Goal: Transaction & Acquisition: Subscribe to service/newsletter

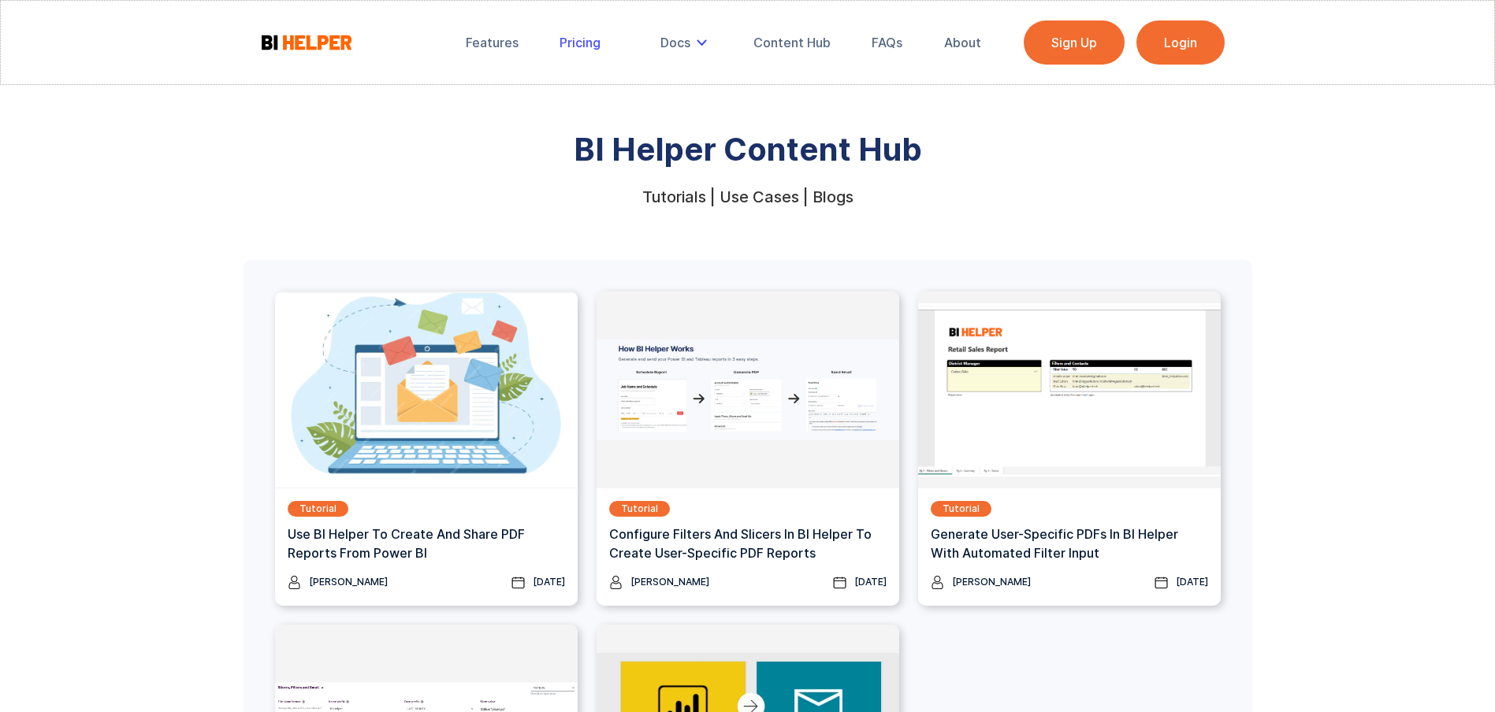
click at [590, 50] on div "Pricing" at bounding box center [579, 43] width 41 height 16
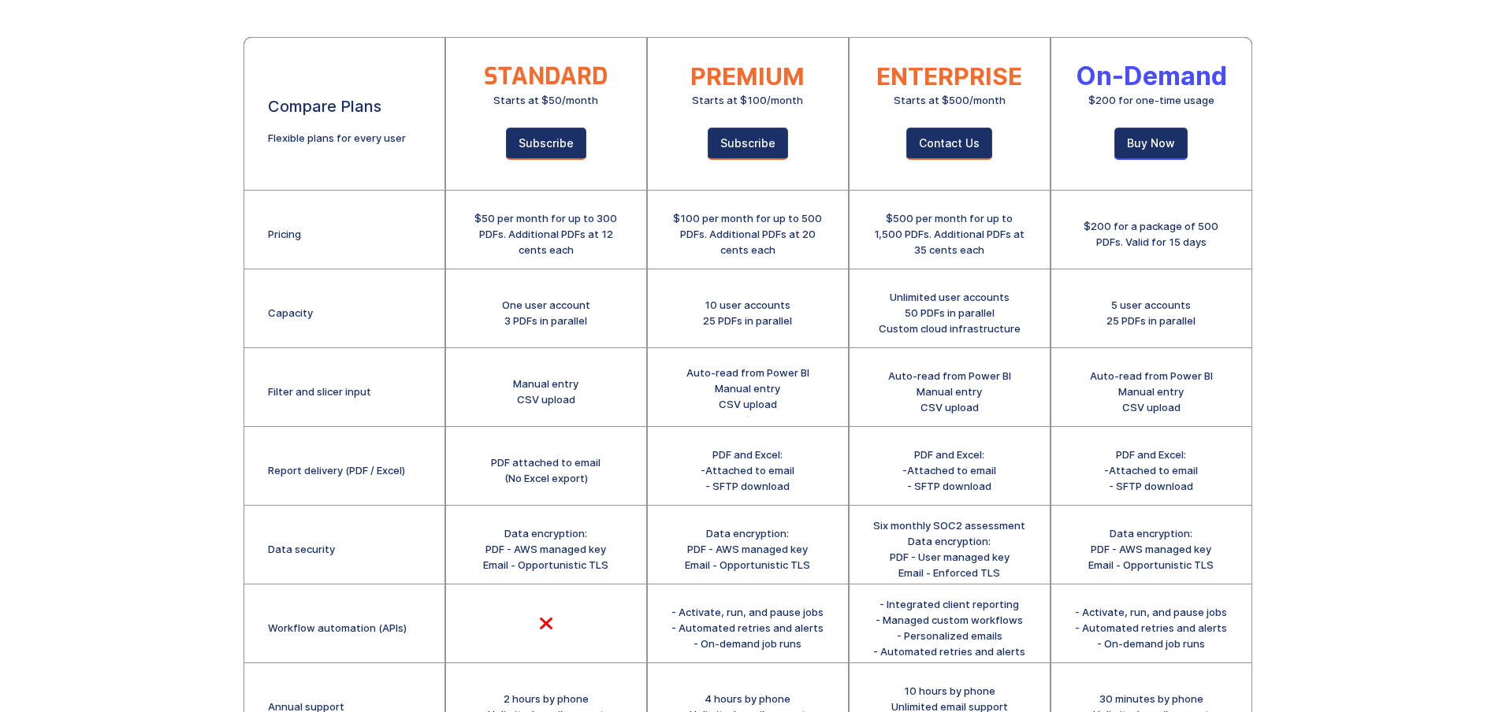
scroll to position [185, 0]
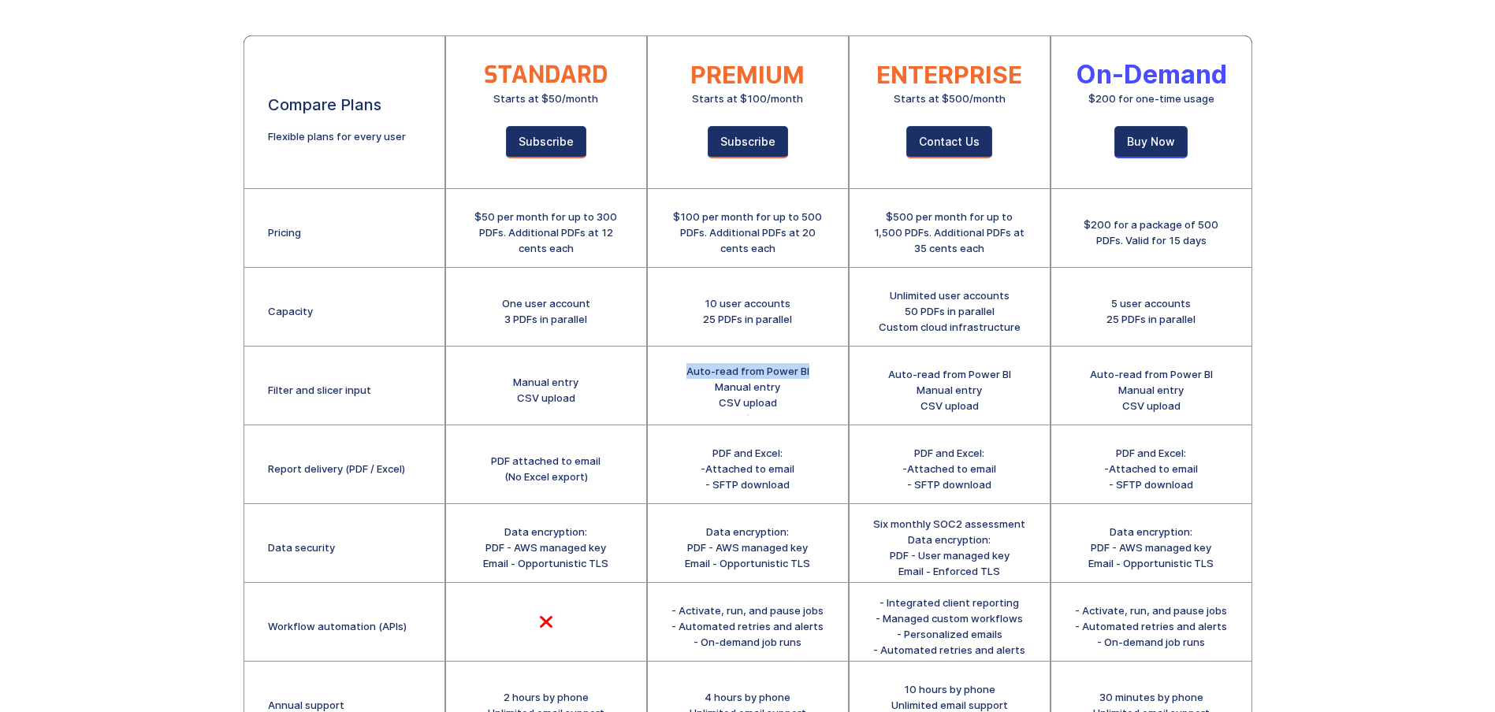
drag, startPoint x: 686, startPoint y: 365, endPoint x: 820, endPoint y: 360, distance: 134.8
click at [820, 360] on div "Auto-read from Power BI Manual entry CSV upload" at bounding box center [748, 386] width 200 height 79
click at [500, 365] on div "Manual entry CSV upload" at bounding box center [546, 386] width 200 height 79
drag, startPoint x: 500, startPoint y: 365, endPoint x: 578, endPoint y: 362, distance: 78.0
click at [578, 362] on div "Manual entry CSV upload" at bounding box center [546, 386] width 200 height 79
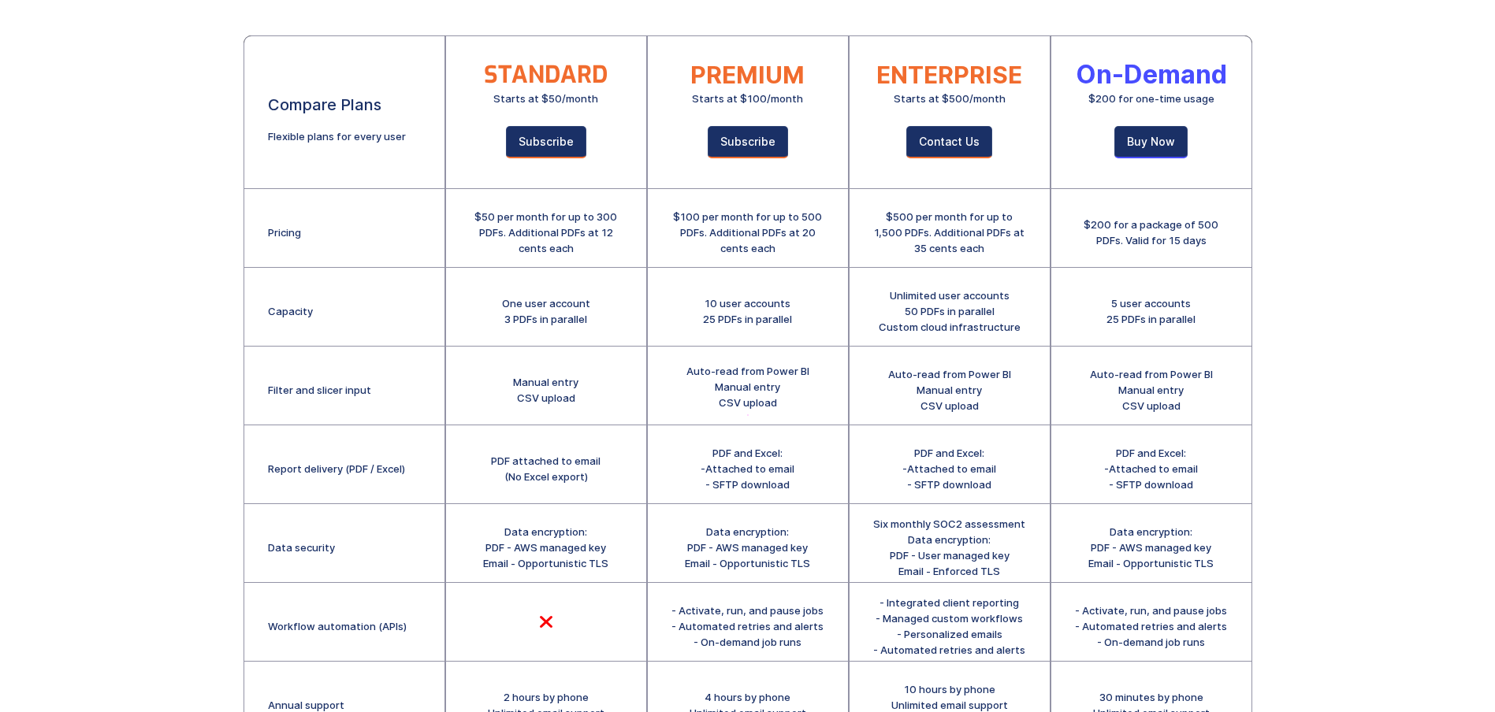
drag, startPoint x: 578, startPoint y: 362, endPoint x: 607, endPoint y: 399, distance: 46.0
click at [607, 399] on div "Manual entry CSV upload" at bounding box center [546, 386] width 200 height 79
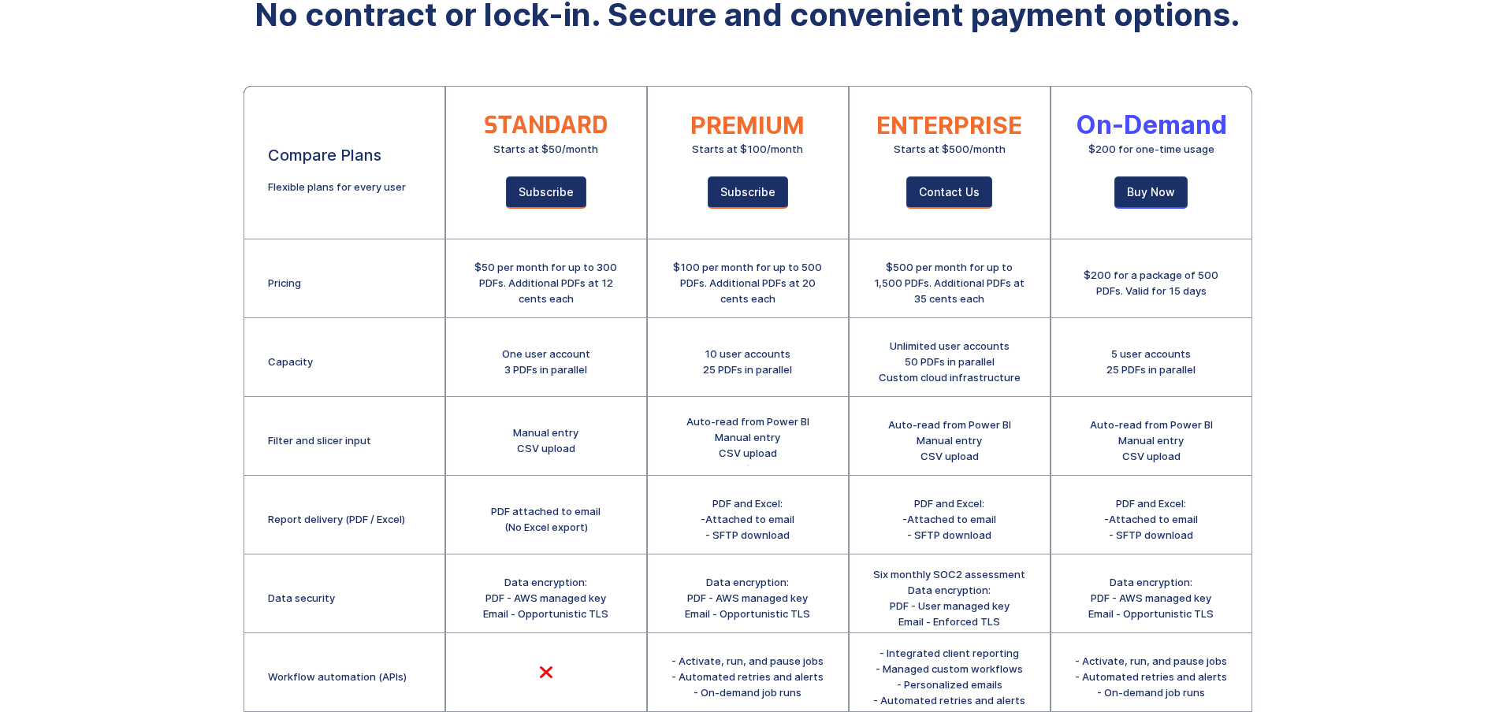
scroll to position [132, 0]
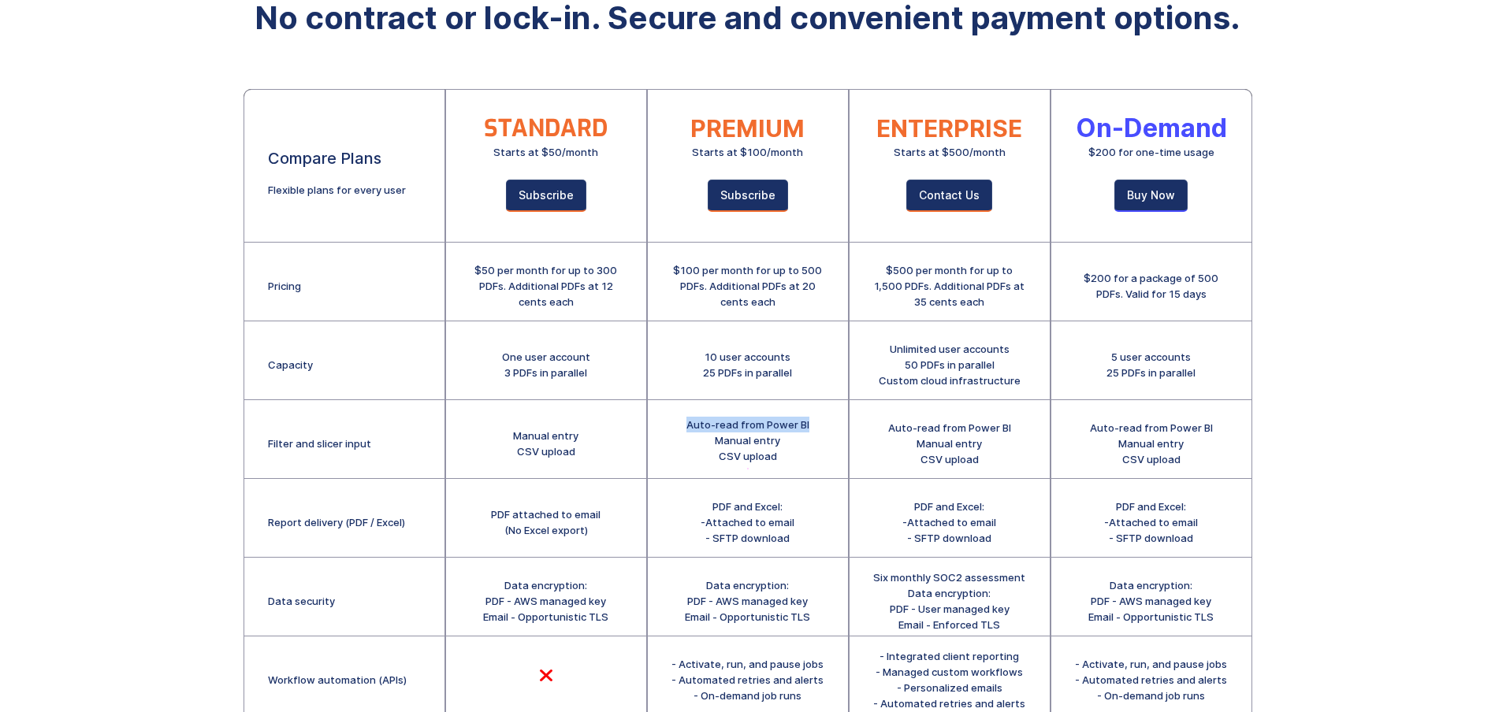
drag, startPoint x: 808, startPoint y: 422, endPoint x: 682, endPoint y: 425, distance: 126.1
click at [682, 425] on div "Auto-read from Power BI Manual entry CSV upload" at bounding box center [748, 439] width 200 height 79
drag, startPoint x: 682, startPoint y: 425, endPoint x: 728, endPoint y: 447, distance: 51.5
click at [728, 447] on div "Auto-read from Power BI Manual entry CSV upload" at bounding box center [747, 440] width 123 height 47
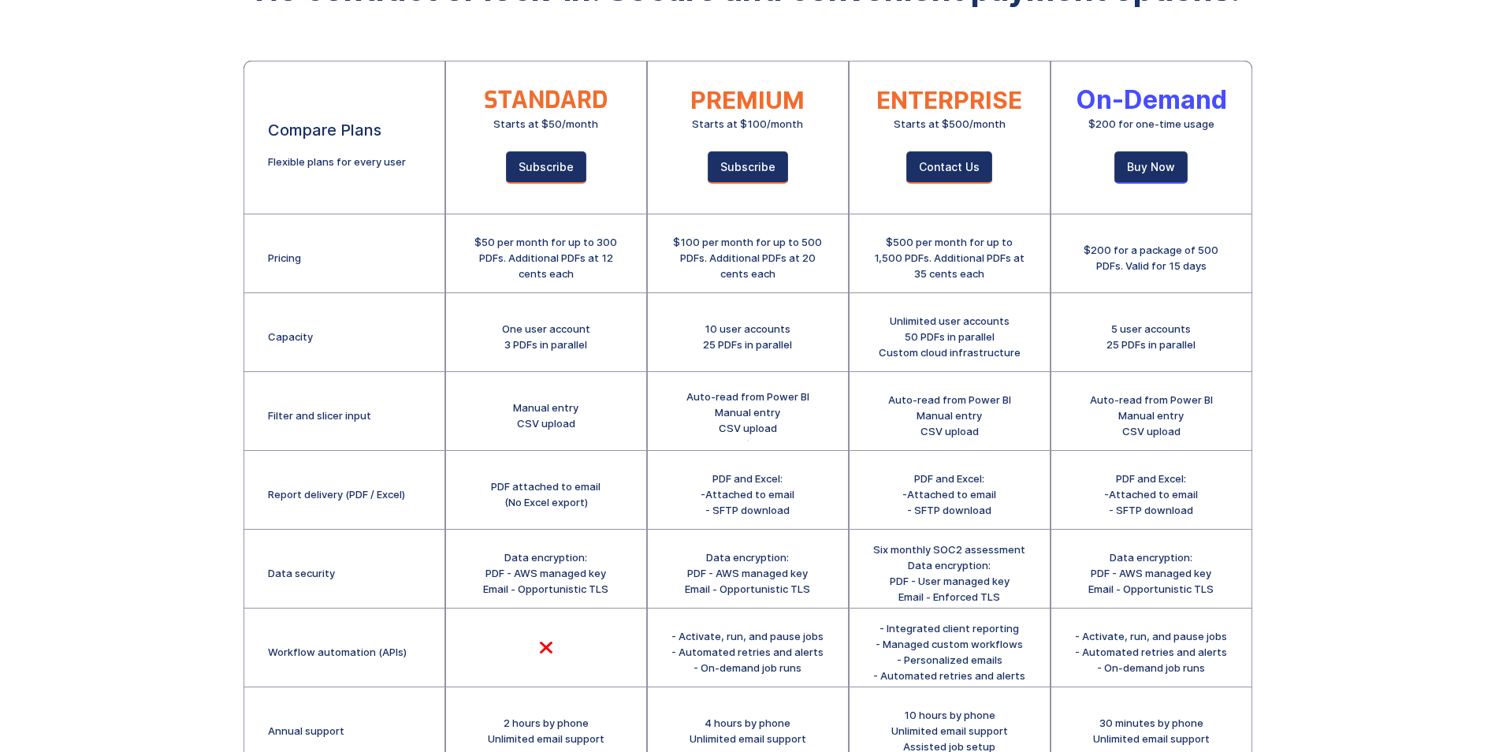
scroll to position [0, 0]
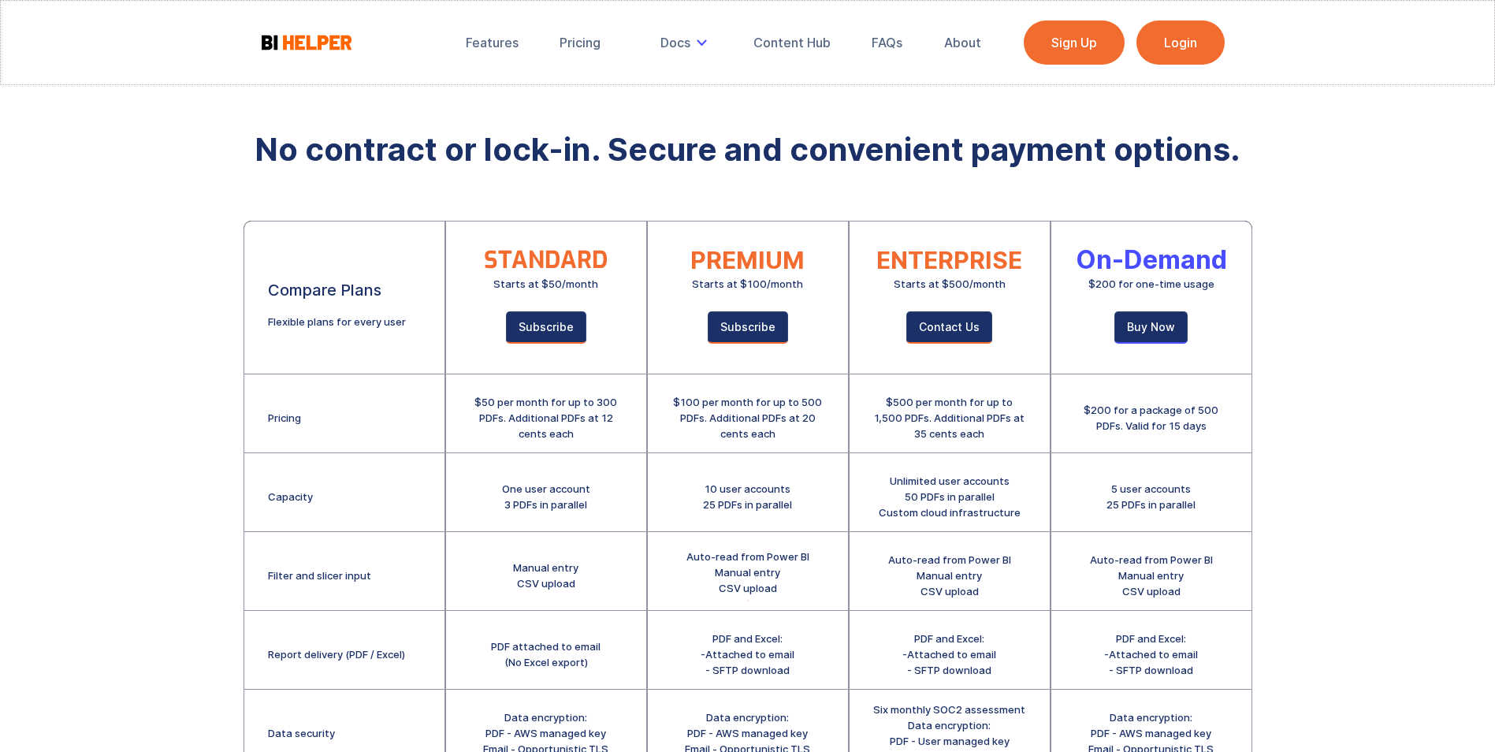
click at [1203, 47] on link "Login" at bounding box center [1180, 42] width 88 height 44
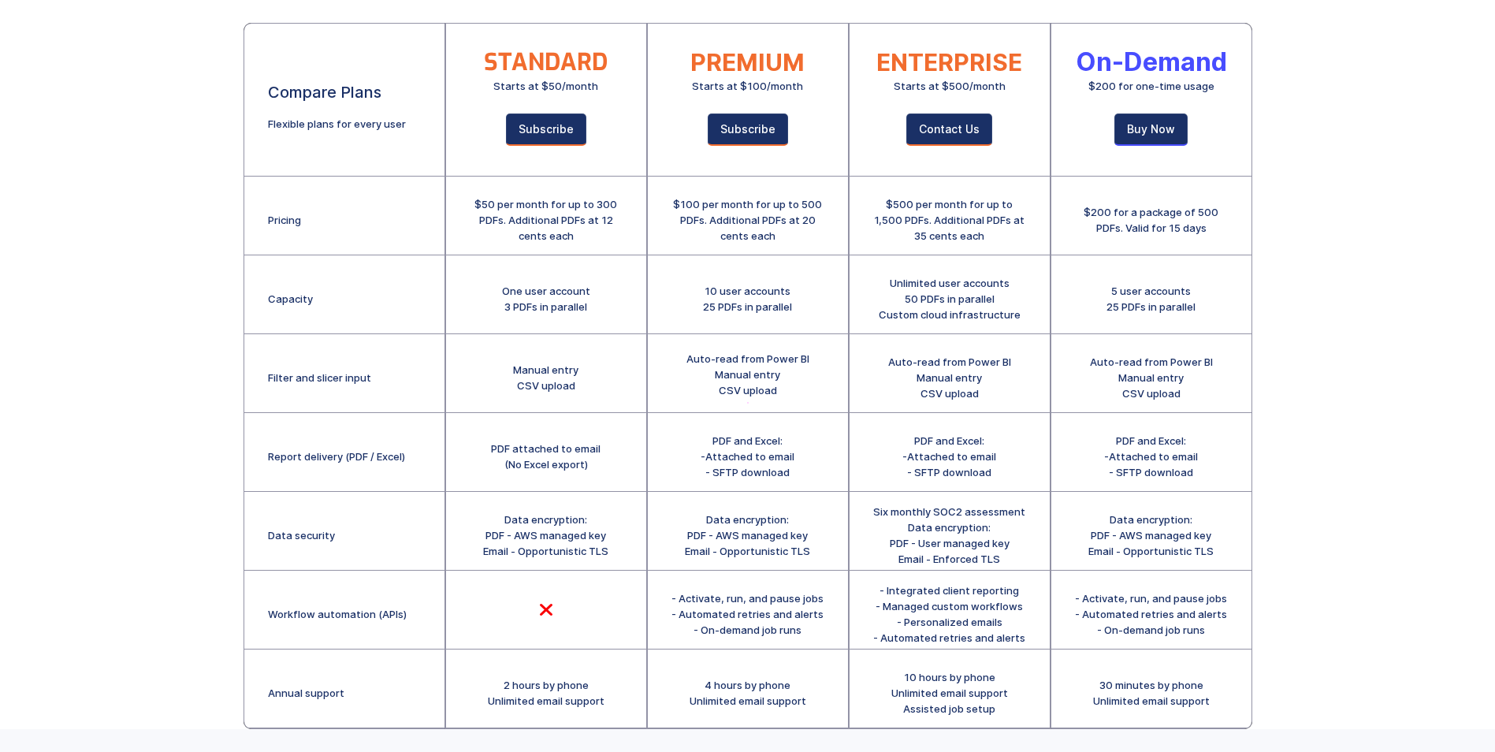
scroll to position [188, 0]
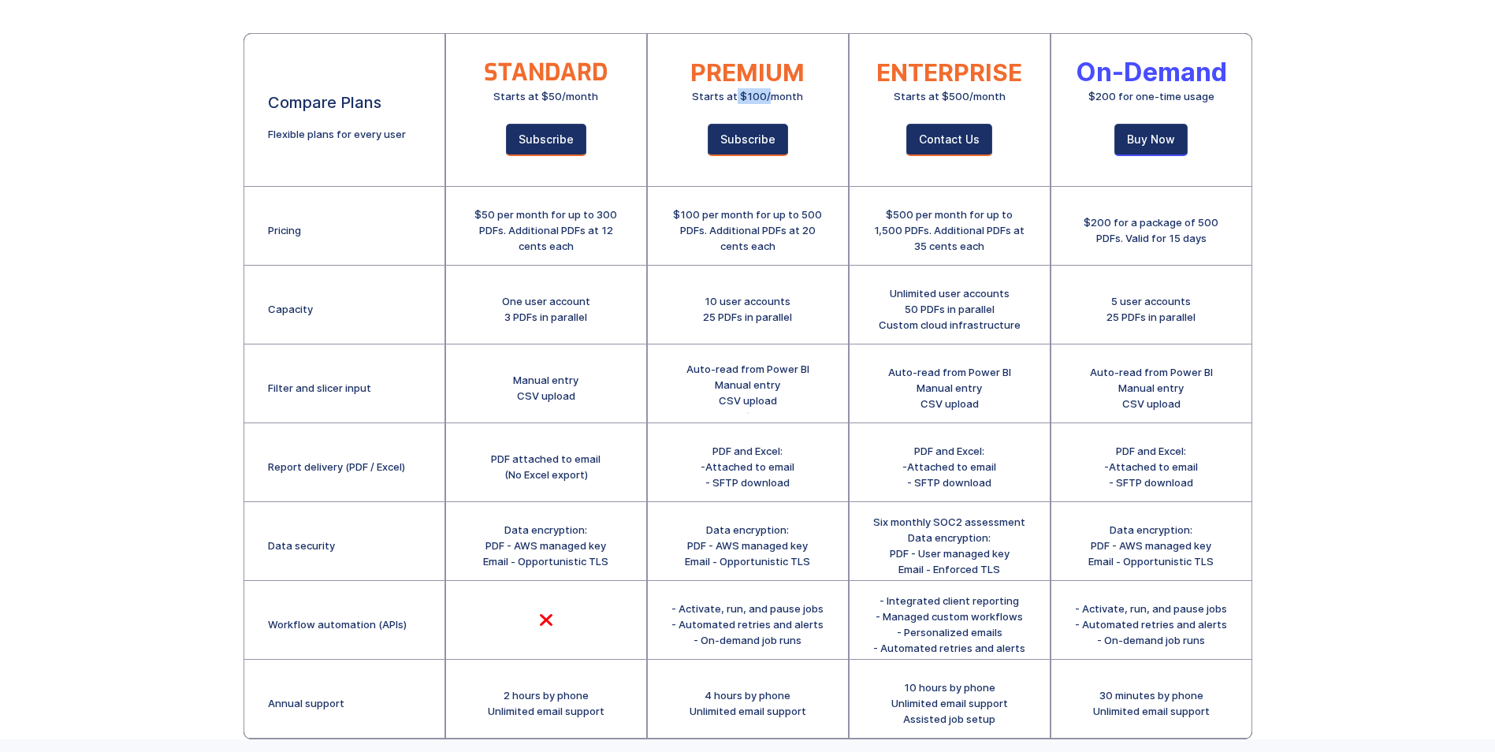
drag, startPoint x: 736, startPoint y: 96, endPoint x: 771, endPoint y: 89, distance: 36.2
click at [771, 89] on div "Starts at $100/month" at bounding box center [747, 96] width 111 height 16
drag, startPoint x: 771, startPoint y: 89, endPoint x: 798, endPoint y: 118, distance: 39.6
click at [798, 118] on div at bounding box center [748, 148] width 200 height 229
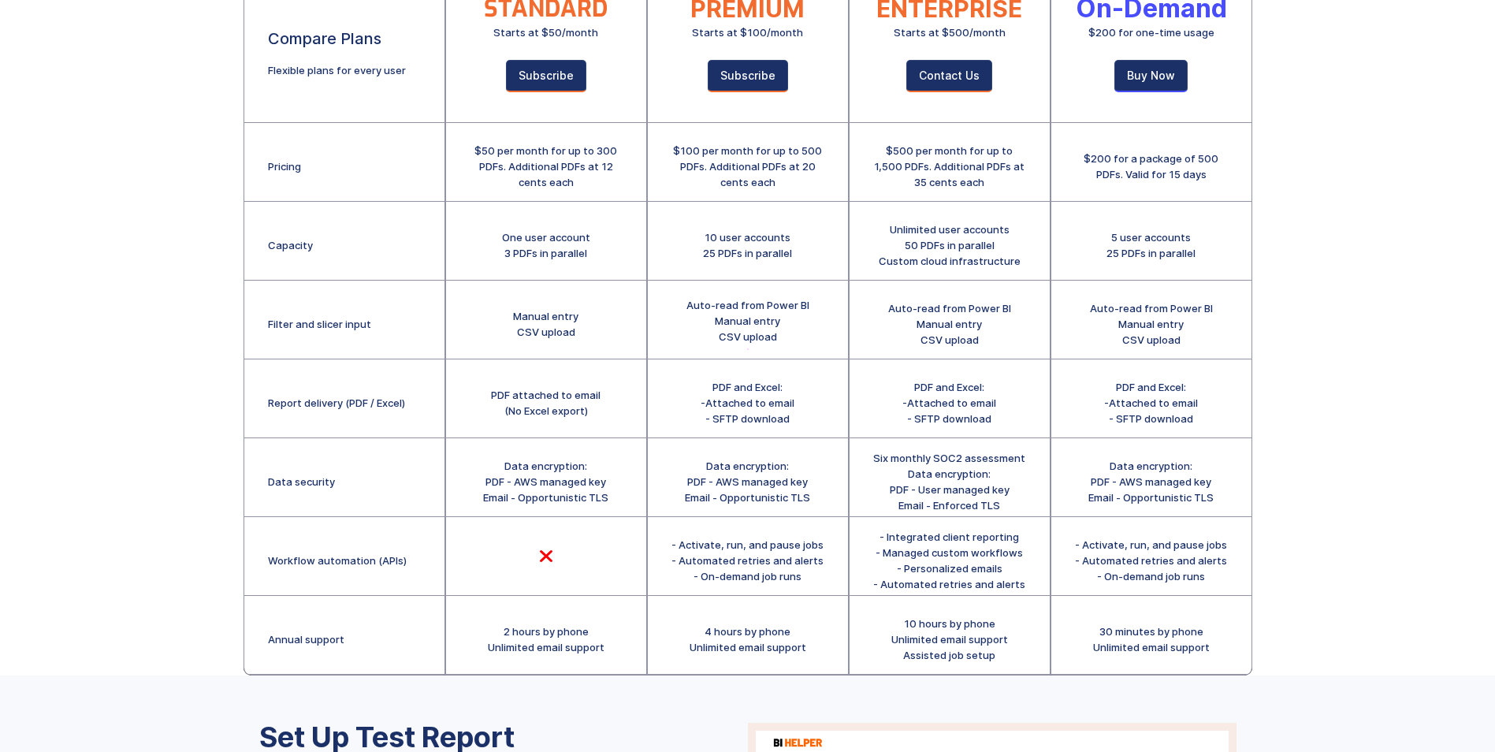
scroll to position [252, 0]
drag, startPoint x: 699, startPoint y: 237, endPoint x: 778, endPoint y: 247, distance: 79.4
click at [778, 247] on div "10 user accounts 25 PDFs in parallel" at bounding box center [748, 240] width 200 height 79
drag, startPoint x: 778, startPoint y: 247, endPoint x: 805, endPoint y: 252, distance: 28.1
click at [805, 252] on div "10 user accounts 25 PDFs in parallel" at bounding box center [748, 240] width 200 height 79
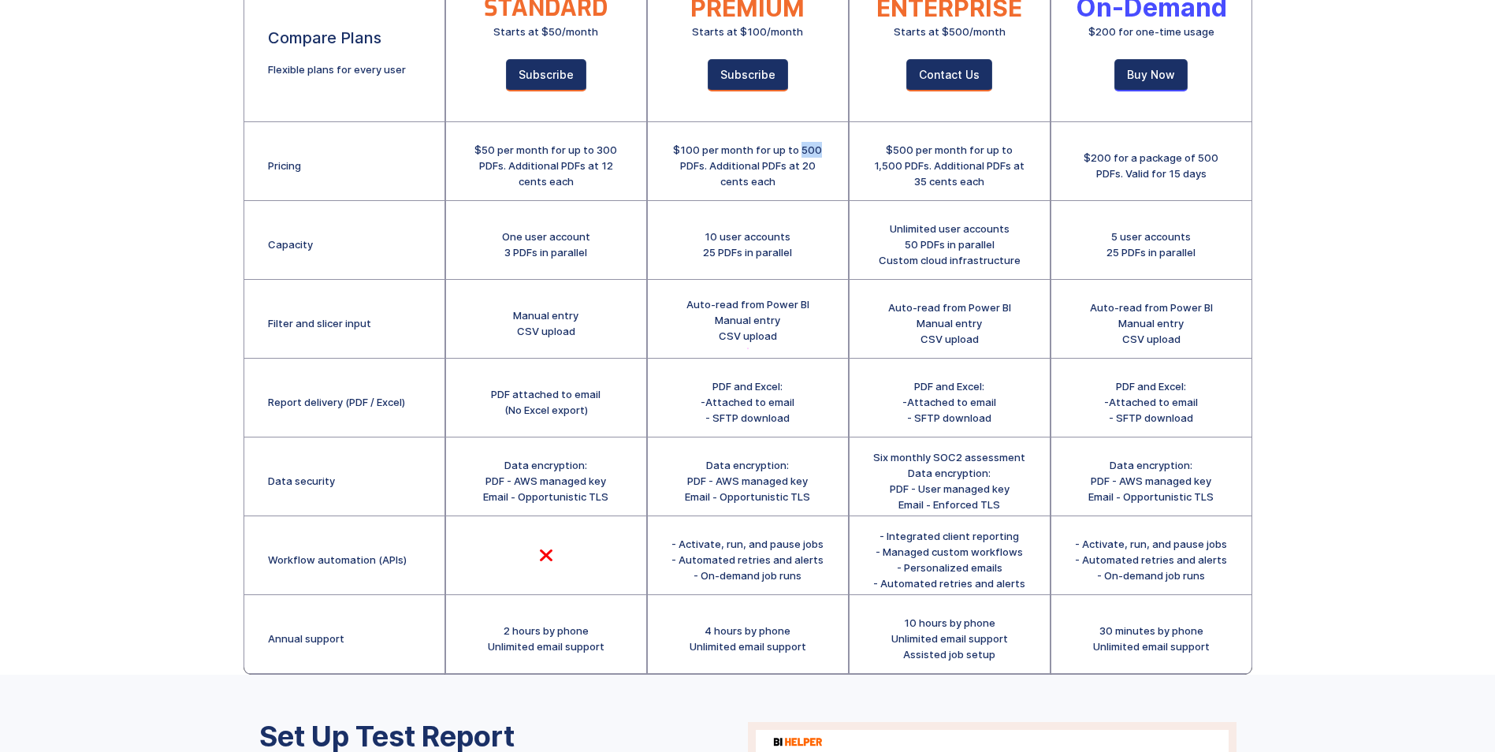
drag, startPoint x: 799, startPoint y: 148, endPoint x: 817, endPoint y: 153, distance: 18.7
click at [817, 153] on div "$100 per month for up to 500 PDFs. Additional PDFs at 20 cents each" at bounding box center [747, 165] width 153 height 47
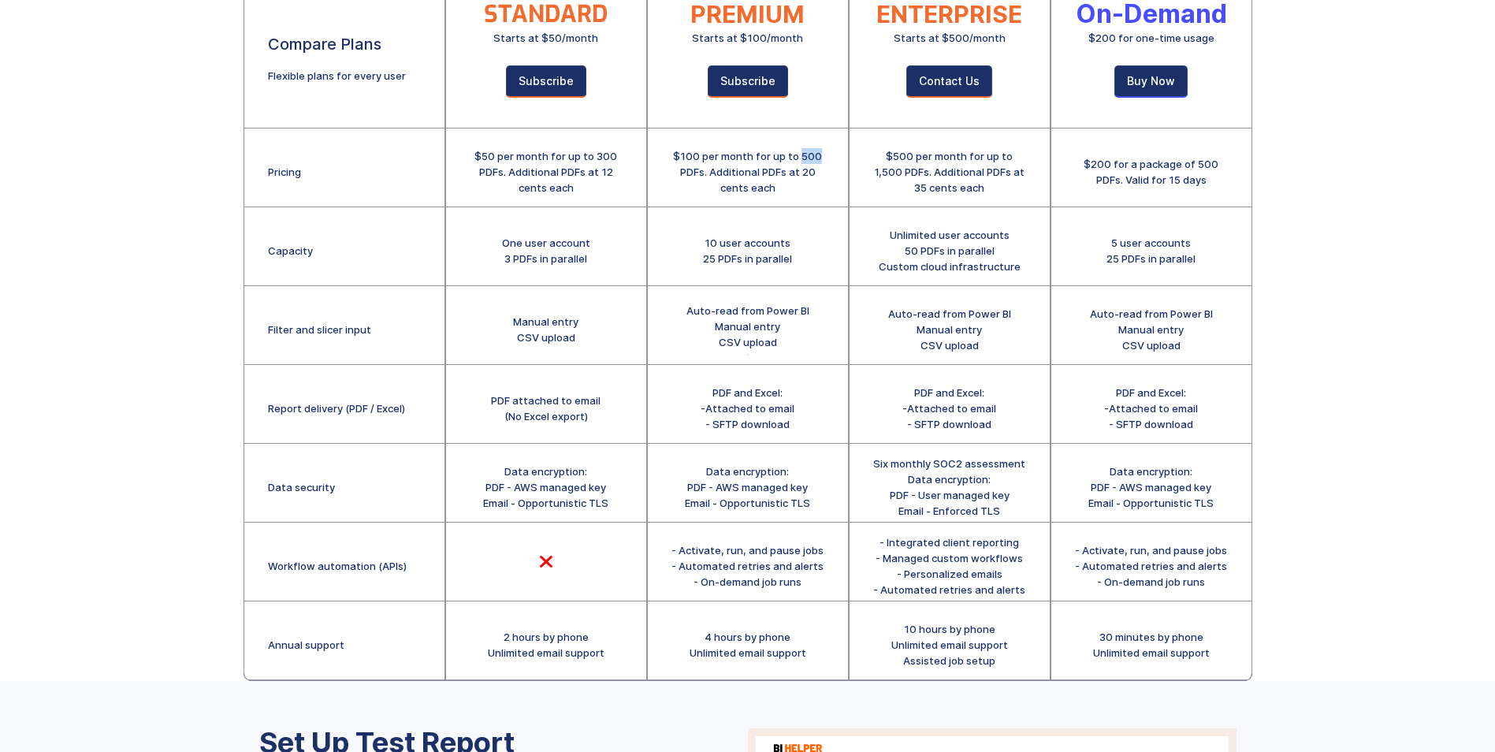
scroll to position [243, 0]
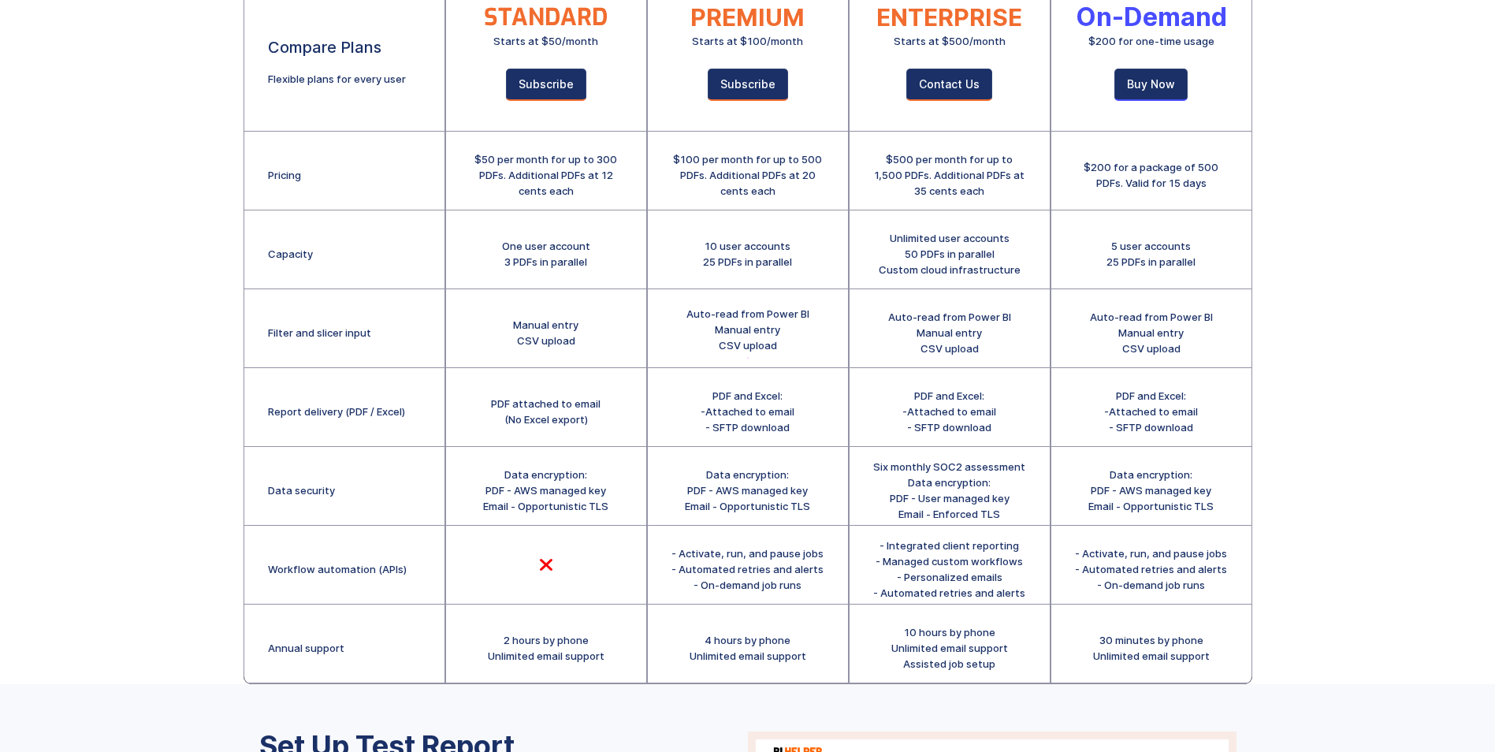
click at [783, 205] on div "$100 per month for up to 500 PDFs. Additional PDFs at 20 cents each" at bounding box center [748, 171] width 200 height 79
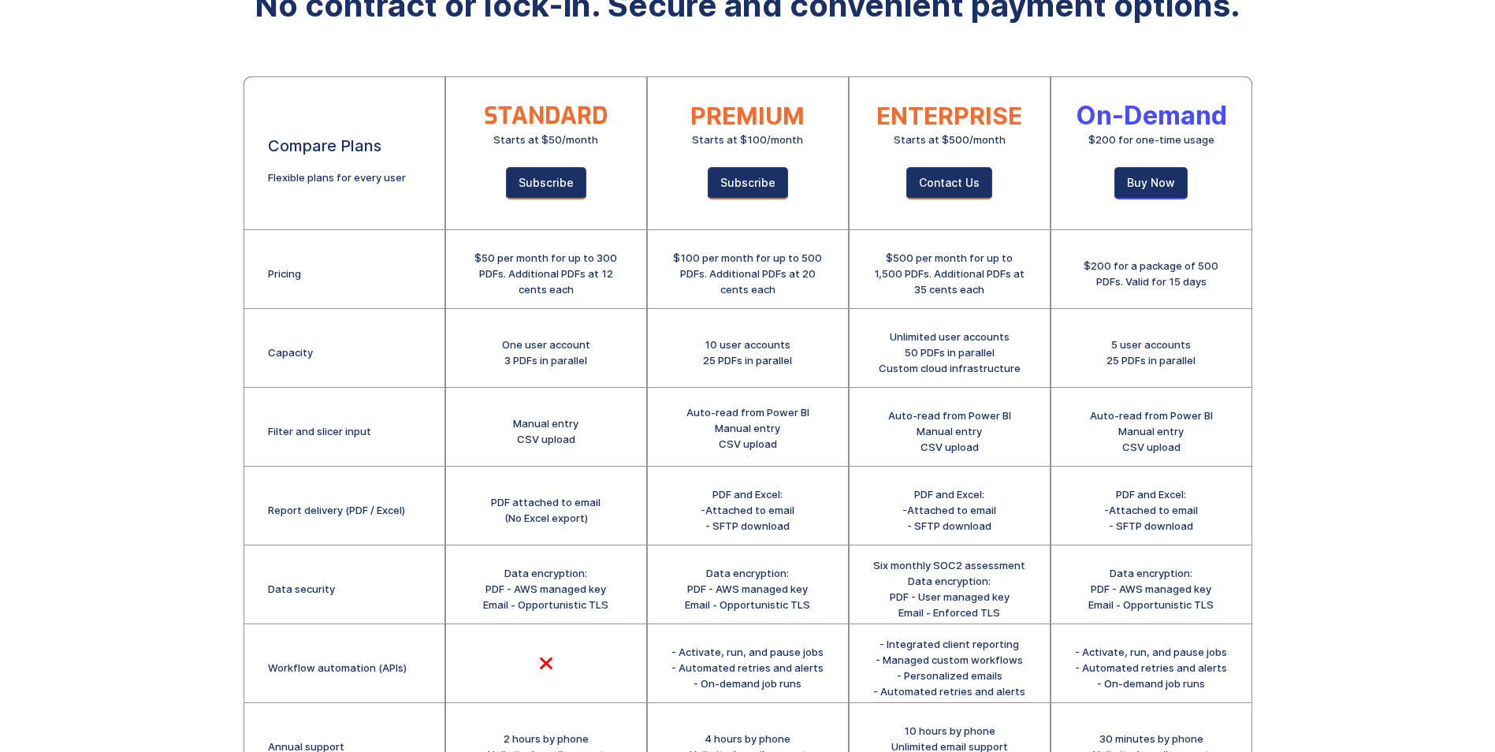
scroll to position [0, 0]
